Goal: Transaction & Acquisition: Obtain resource

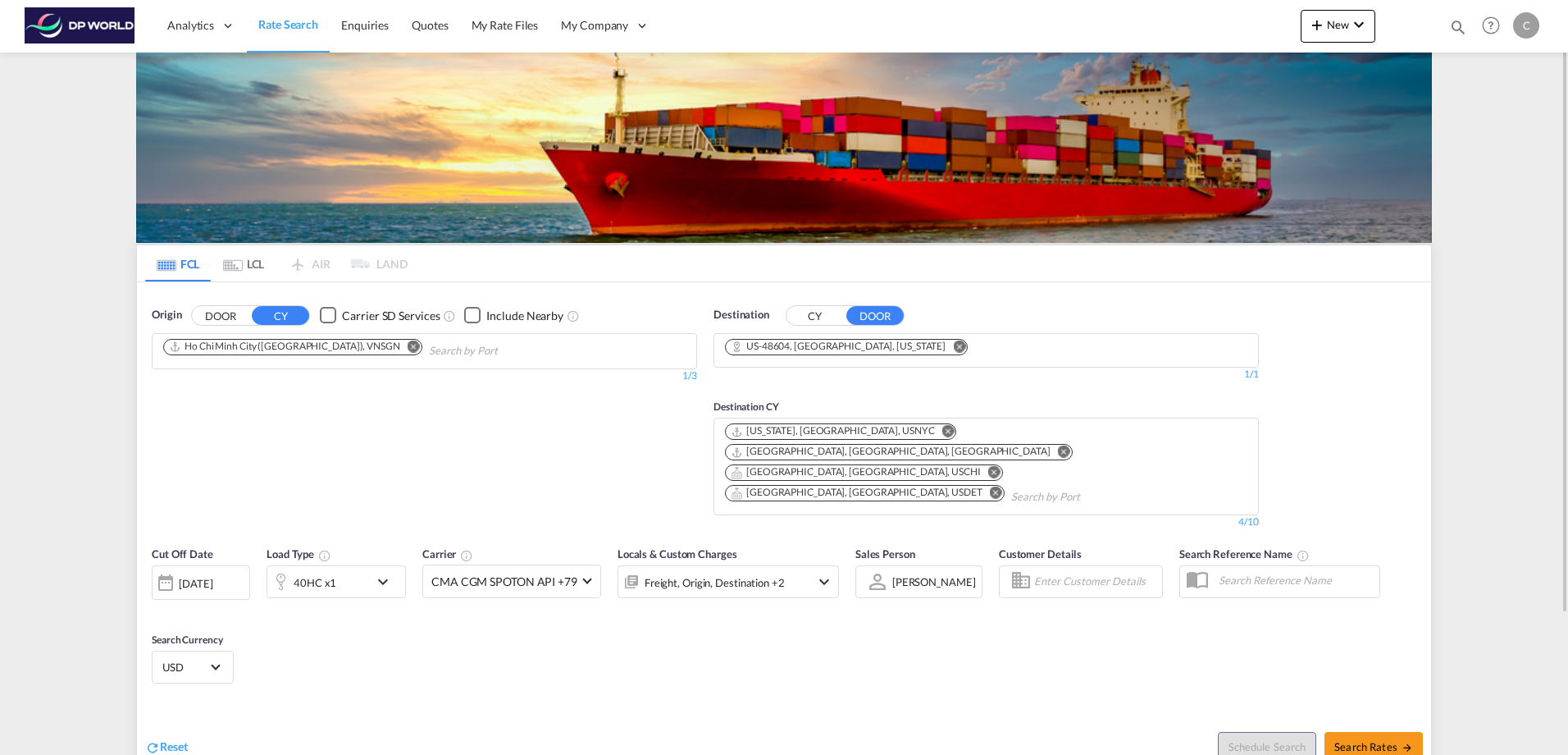
click at [408, 345] on md-icon "Remove" at bounding box center [414, 346] width 12 height 12
click at [953, 347] on md-icon "Remove" at bounding box center [959, 346] width 12 height 12
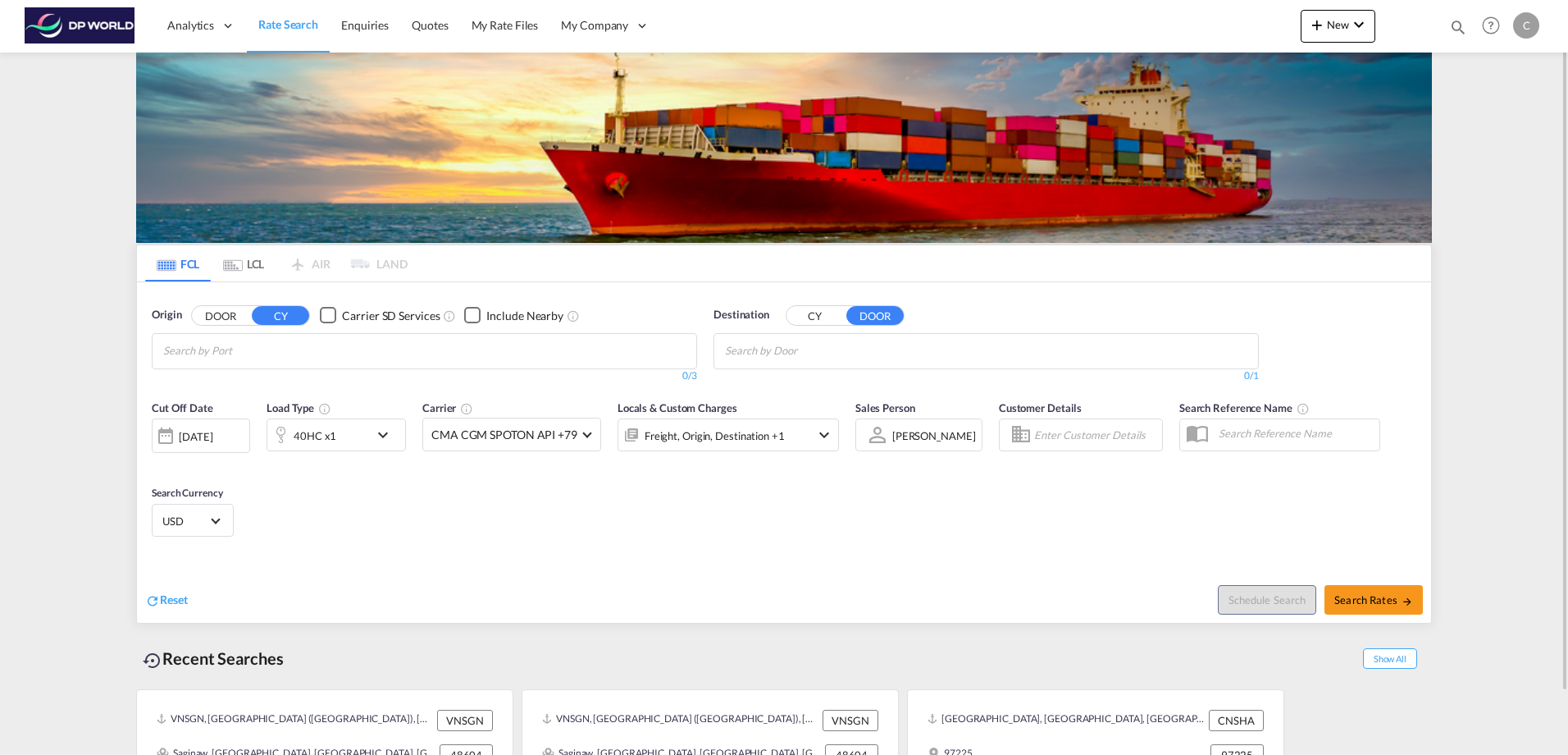
click at [196, 436] on div "[DATE]" at bounding box center [196, 437] width 34 height 15
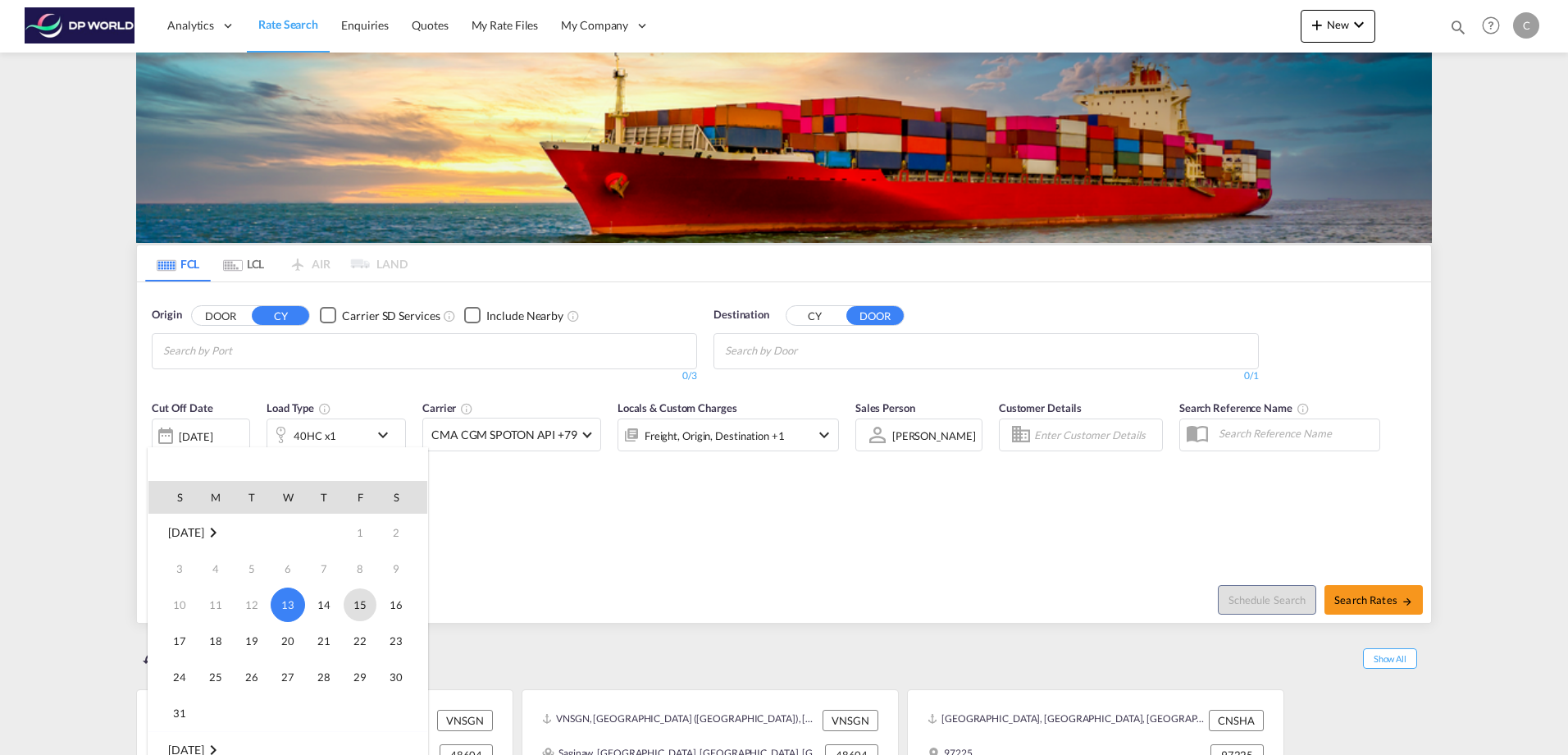
click at [356, 603] on span "15" at bounding box center [360, 605] width 33 height 33
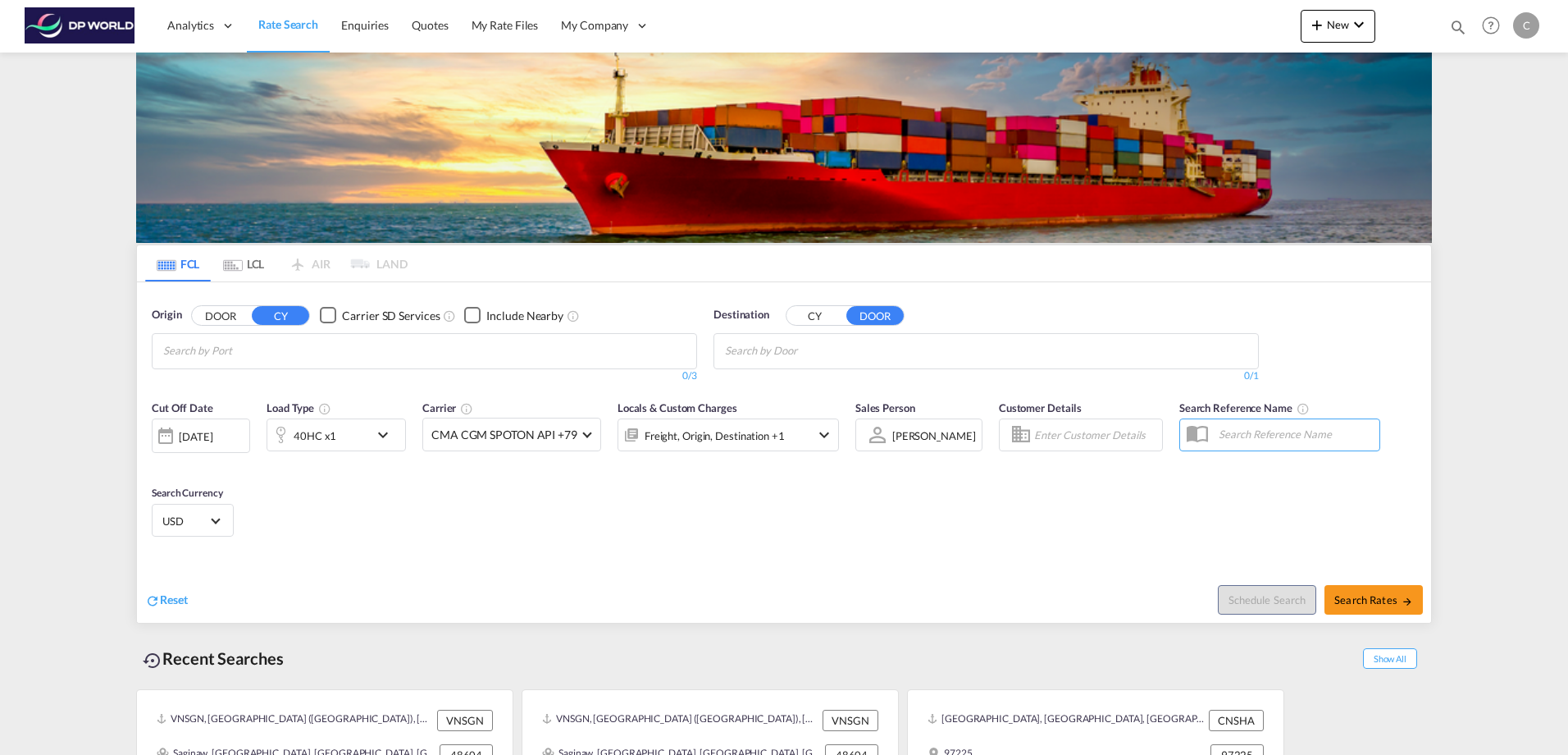
click at [256, 355] on body "Analytics Dashboard Rate Search Enquiries Quotes My Rate Files My Company" at bounding box center [784, 377] width 1568 height 755
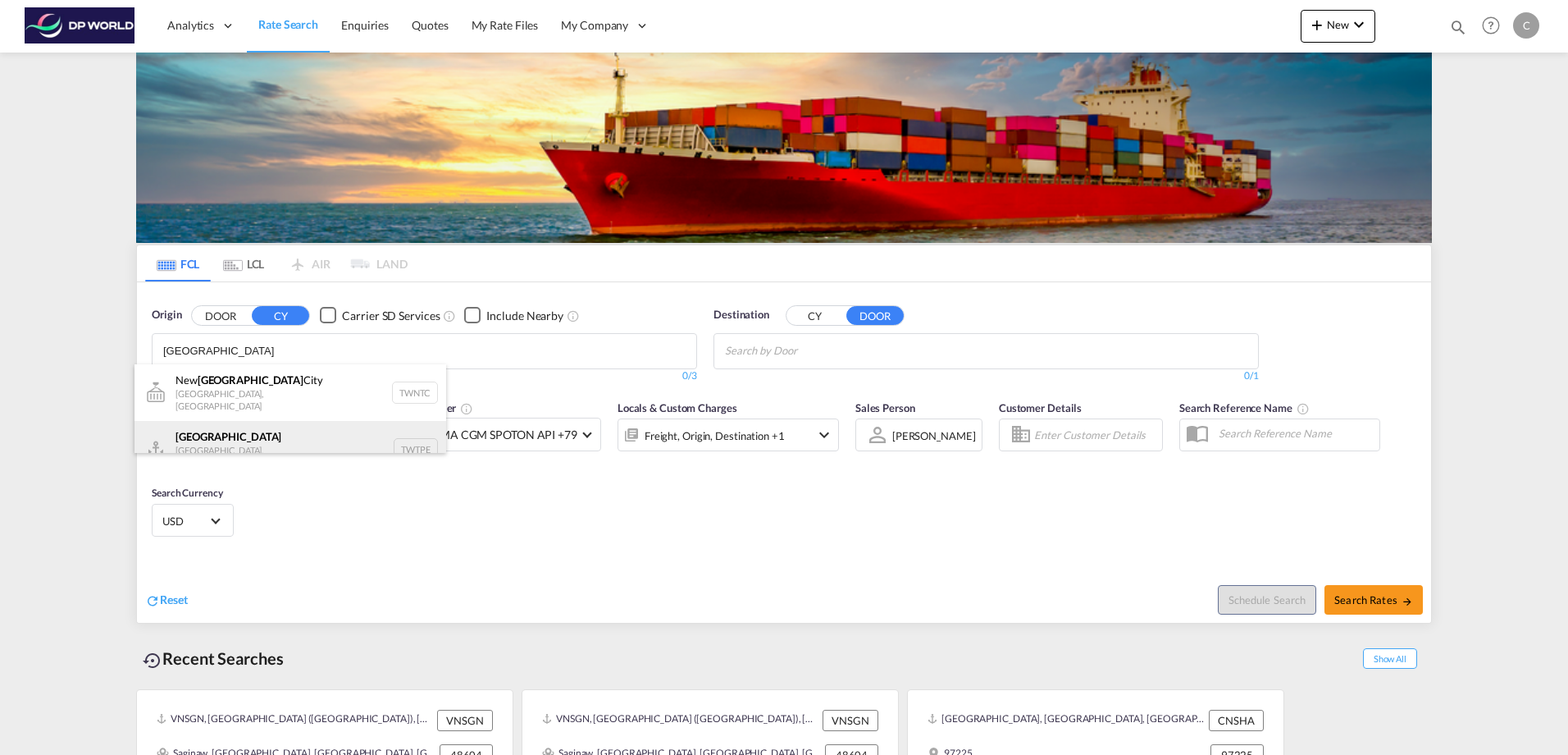
type input "[GEOGRAPHIC_DATA]"
click at [256, 432] on div "[GEOGRAPHIC_DATA] [GEOGRAPHIC_DATA], Province of [GEOGRAPHIC_DATA] TWTPE" at bounding box center [290, 449] width 312 height 57
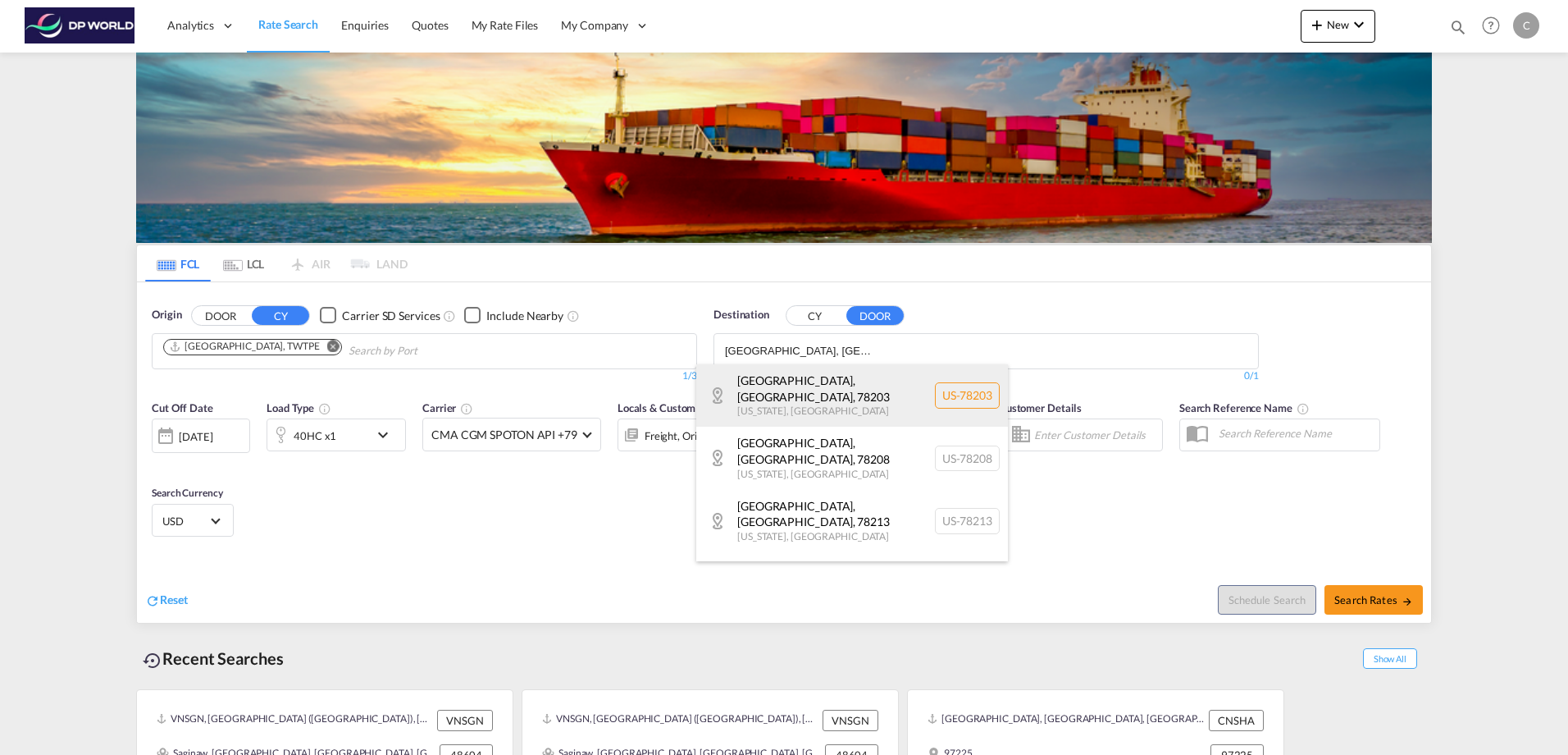
type input "[GEOGRAPHIC_DATA], [GEOGRAPHIC_DATA]"
click at [872, 400] on div "[GEOGRAPHIC_DATA] [US_STATE] , [GEOGRAPHIC_DATA] [GEOGRAPHIC_DATA]-78203" at bounding box center [852, 396] width 312 height 62
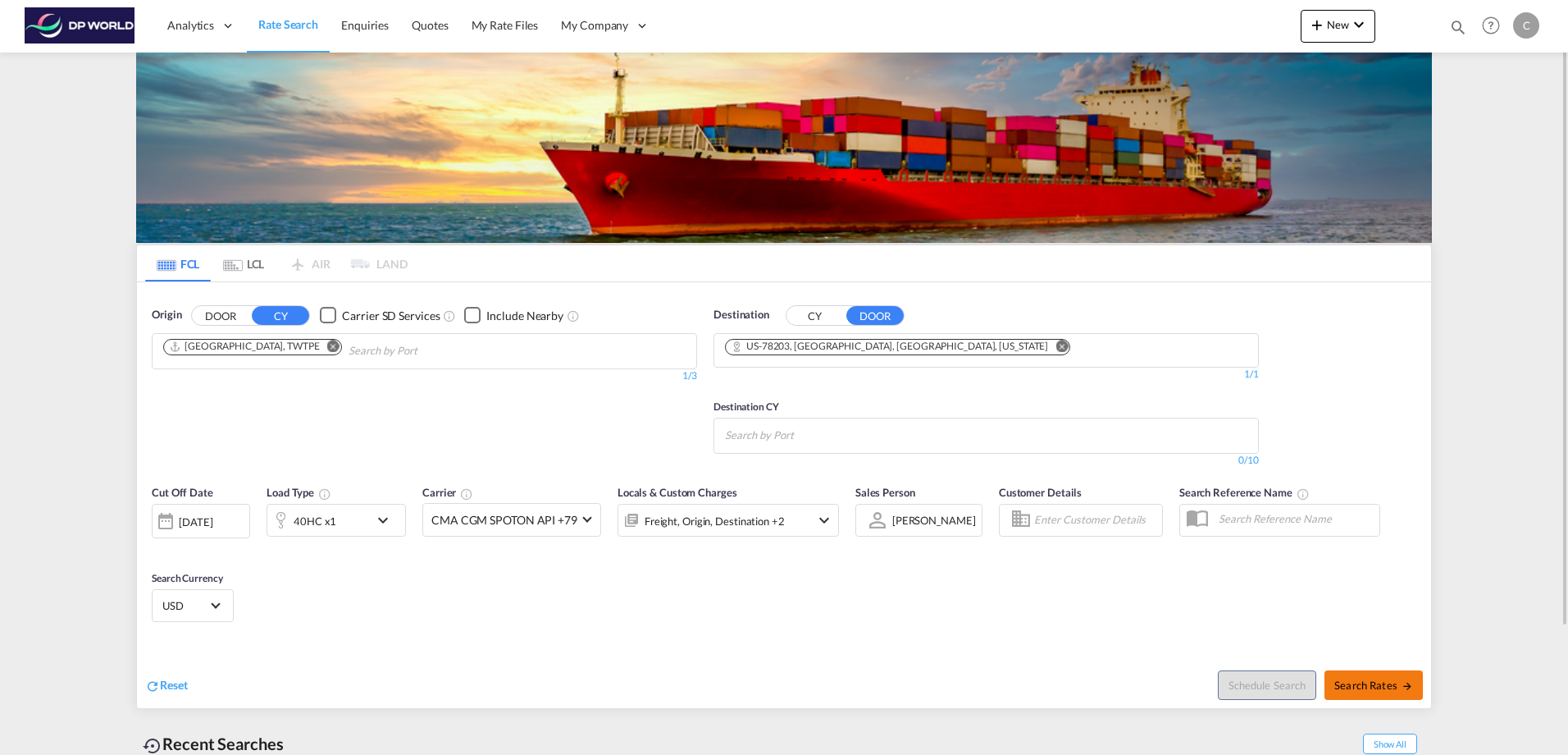
click at [1358, 686] on span "Search Rates" at bounding box center [1373, 685] width 78 height 13
type input "TWTPE to 78203 / [DATE]"
click at [784, 447] on md-autocomplete-wrap "Chips container with autocompletion. Enter the text area, type text to search, …" at bounding box center [803, 436] width 156 height 26
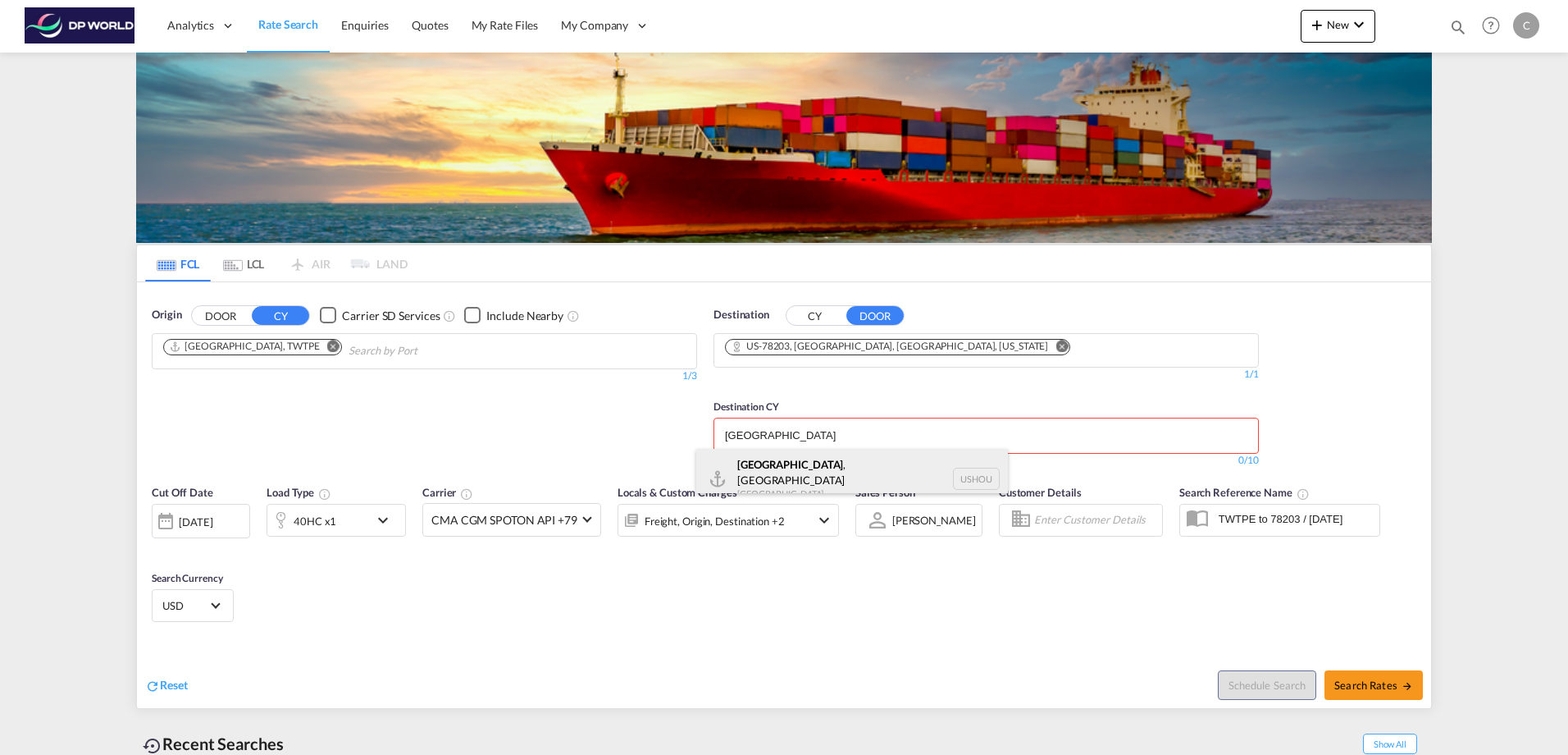
type input "[GEOGRAPHIC_DATA]"
click at [807, 460] on div "[GEOGRAPHIC_DATA] , [GEOGRAPHIC_DATA] [GEOGRAPHIC_DATA] USHOU" at bounding box center [852, 478] width 312 height 60
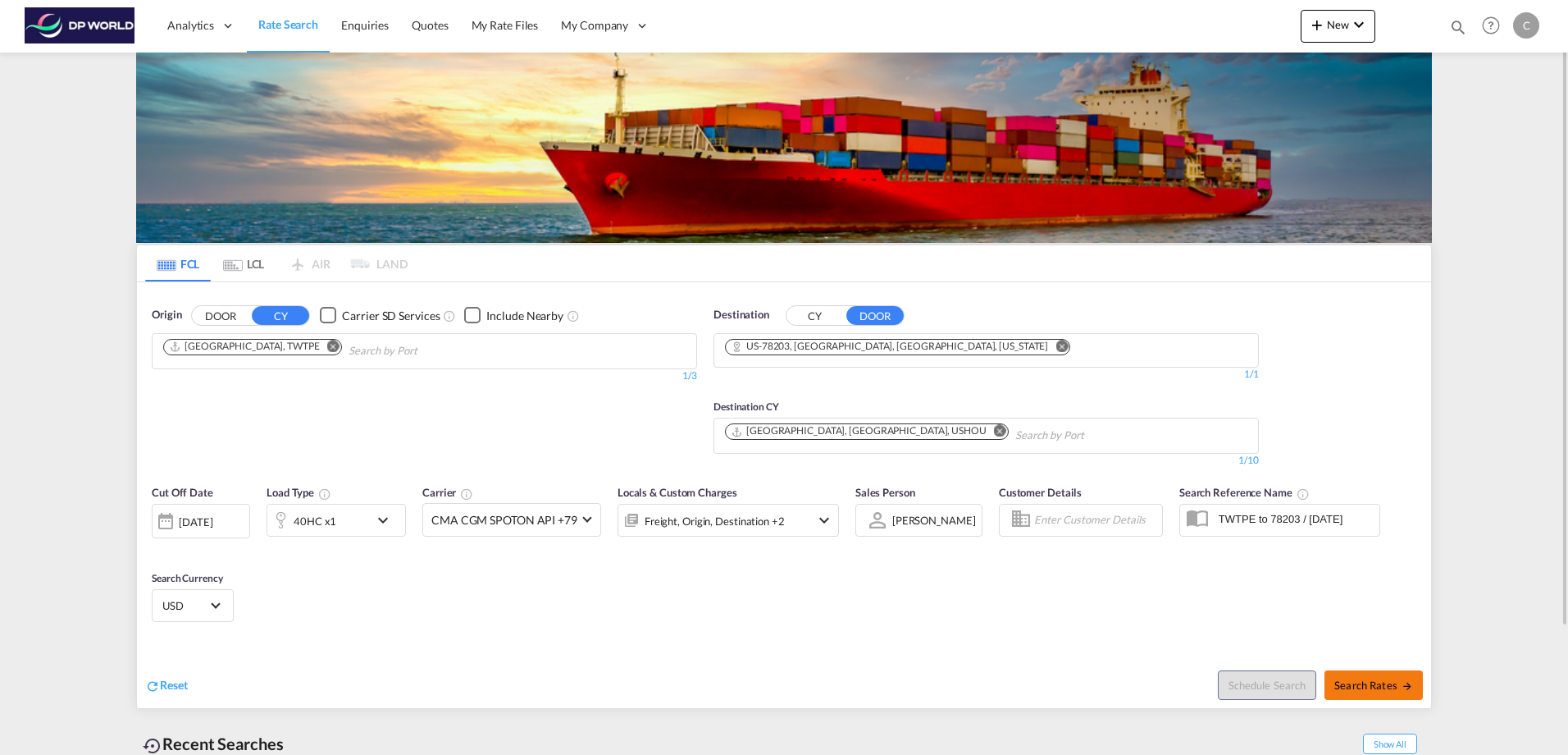
click at [1352, 682] on span "Search Rates" at bounding box center [1373, 685] width 78 height 13
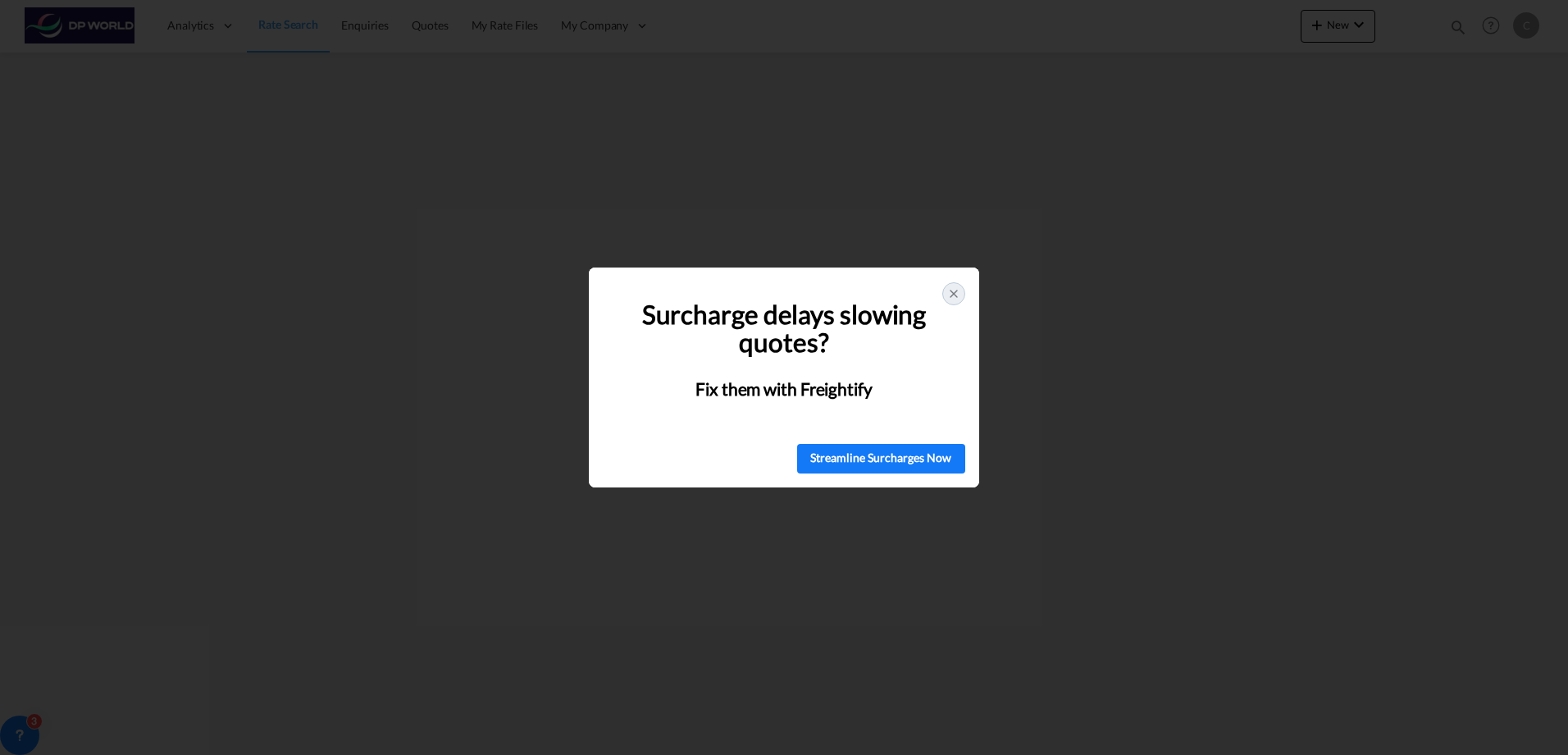
click at [947, 291] on icon at bounding box center [954, 294] width 13 height 13
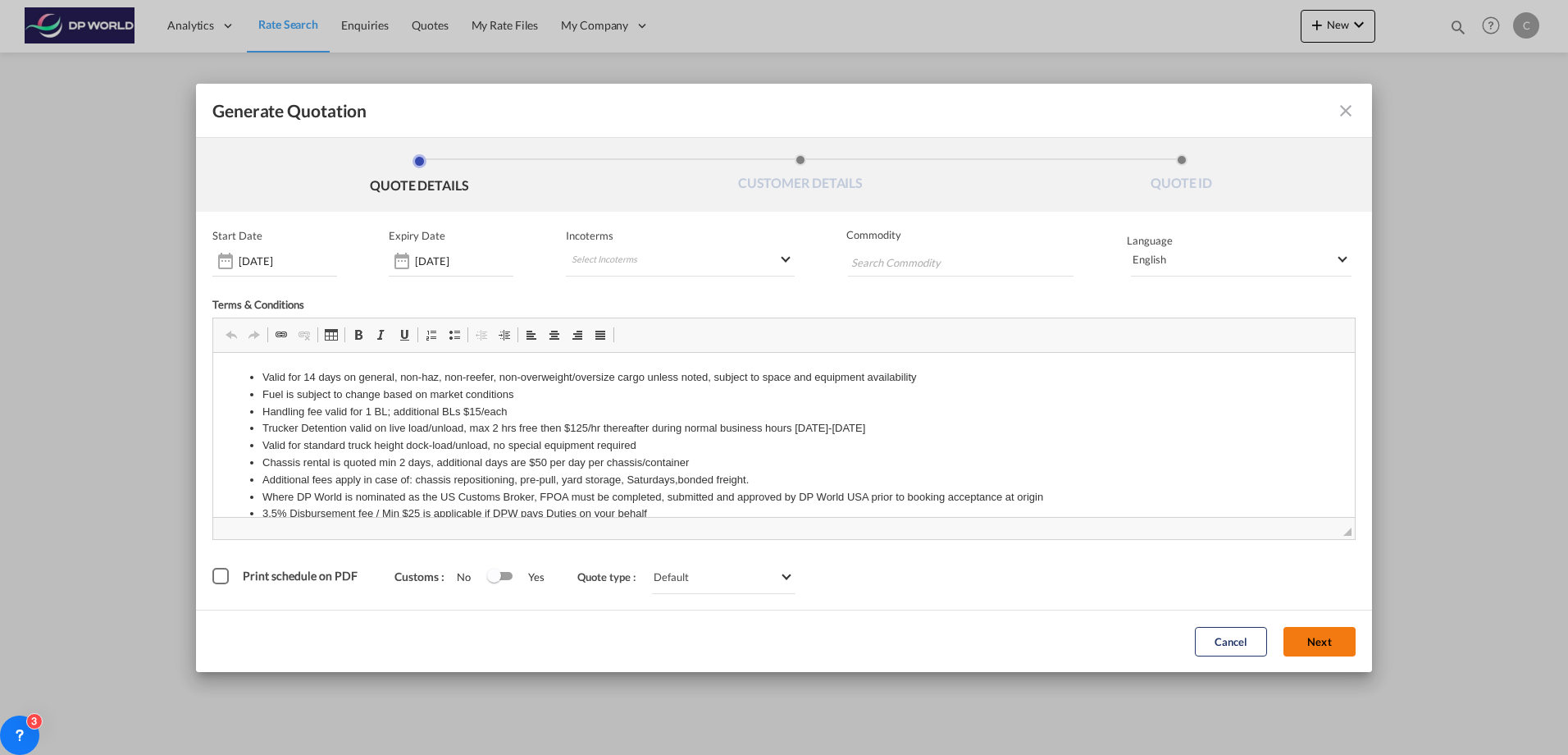
click at [1329, 645] on button "Next" at bounding box center [1320, 641] width 72 height 29
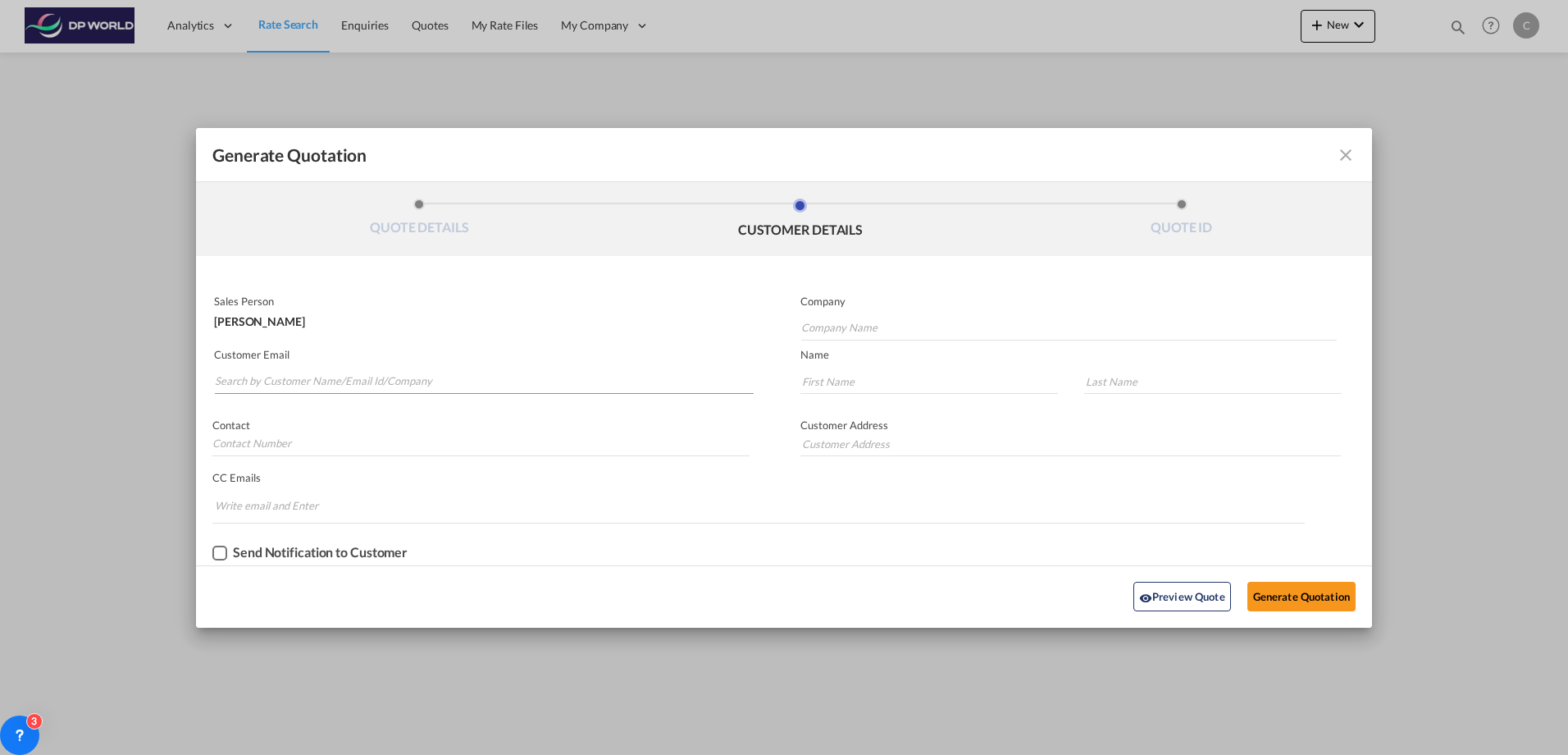
click at [380, 386] on input "Search by Customer Name/Email Id/Company" at bounding box center [485, 382] width 539 height 25
type input "j"
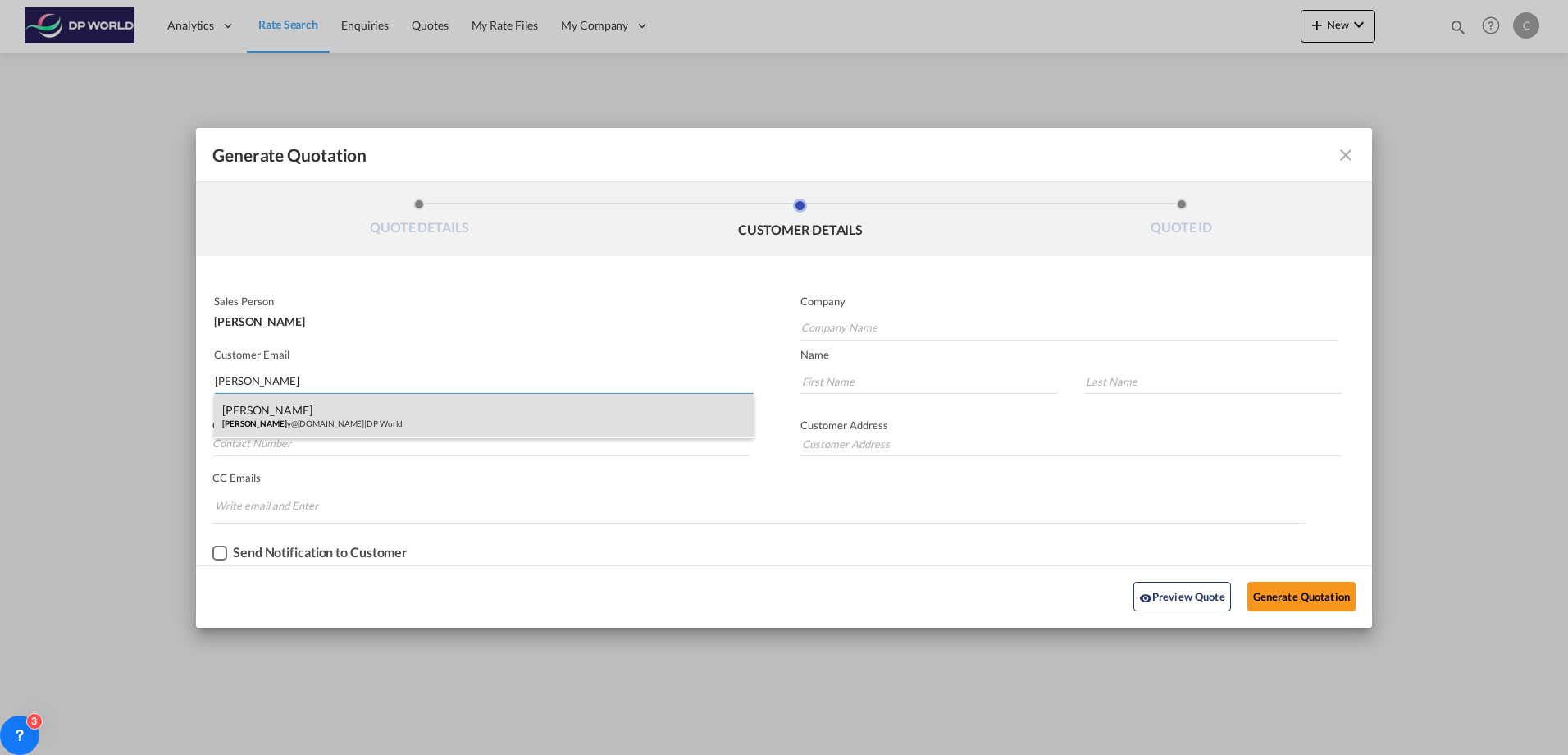
type input "[PERSON_NAME]"
click at [358, 419] on div "[PERSON_NAME] y@[DOMAIN_NAME] | DP World" at bounding box center [484, 416] width 539 height 44
type input "DP World"
type input "[PERSON_NAME][EMAIL_ADDRESS][DOMAIN_NAME]"
type input "[PERSON_NAME]"
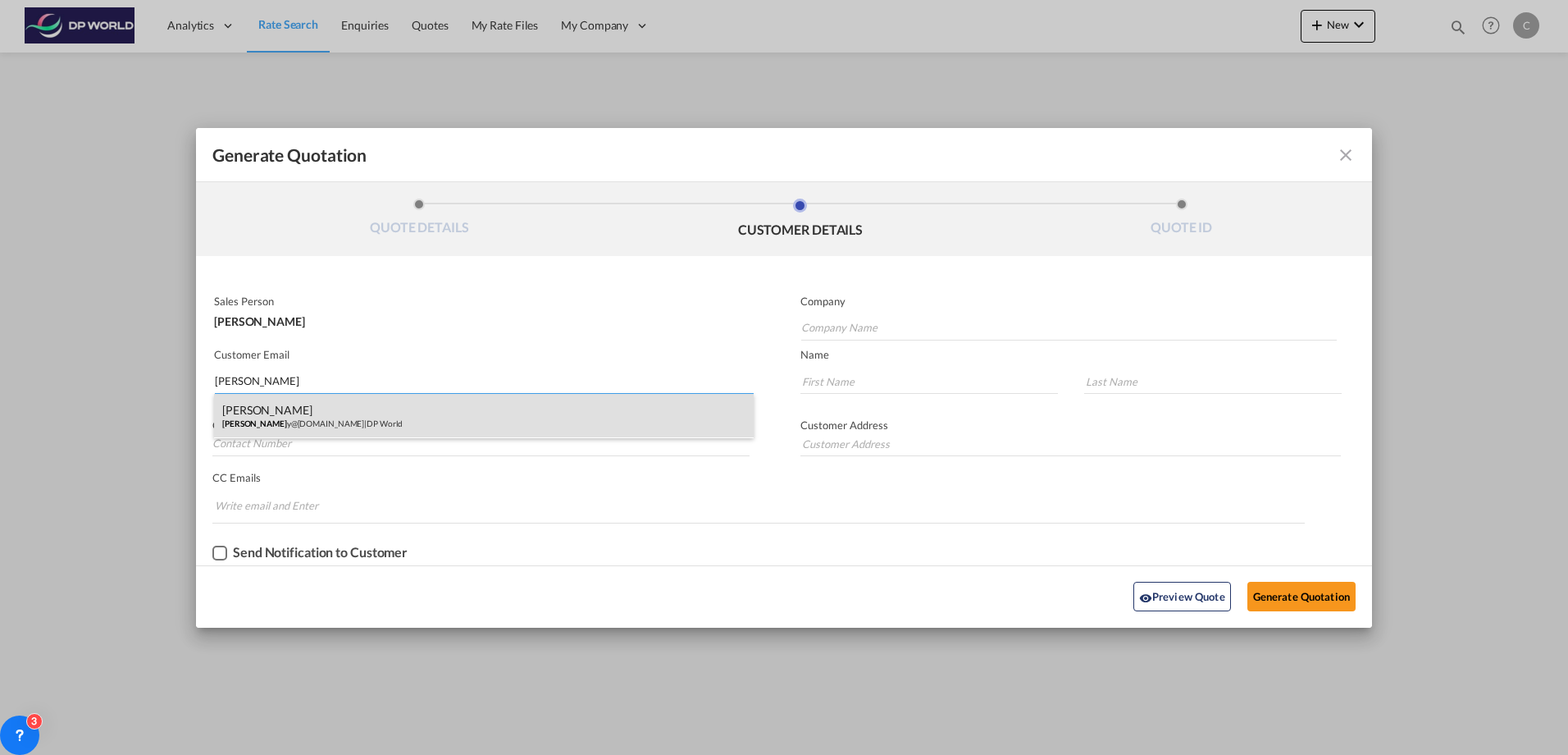
type input "[PERSON_NAME]"
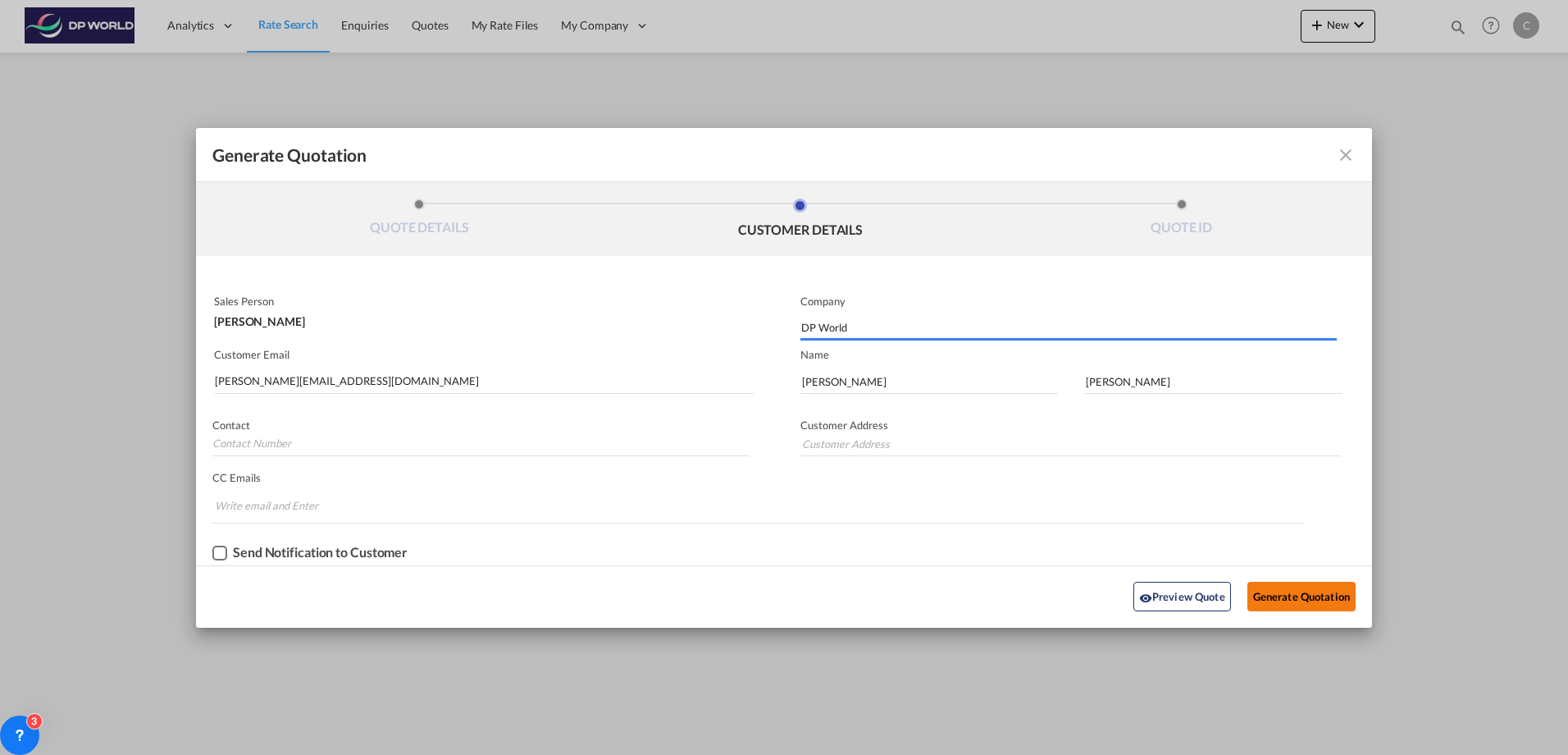
click at [1269, 599] on button "Generate Quotation" at bounding box center [1302, 596] width 109 height 29
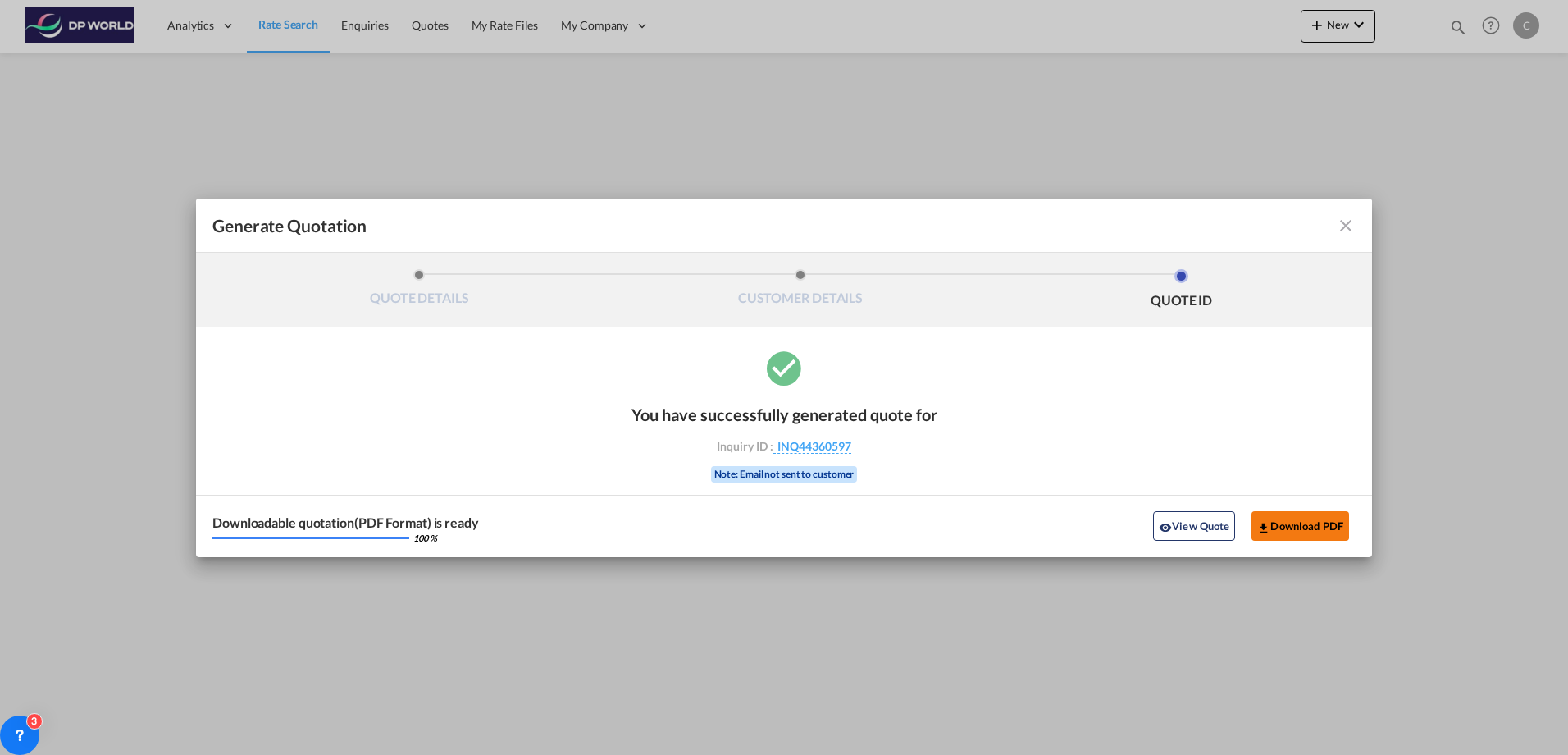
click at [1297, 525] on button "Download PDF" at bounding box center [1300, 525] width 97 height 29
click at [1350, 223] on md-icon "icon-close fg-AAA8AD cursor m-0" at bounding box center [1346, 225] width 20 height 20
